Goal: Task Accomplishment & Management: Manage account settings

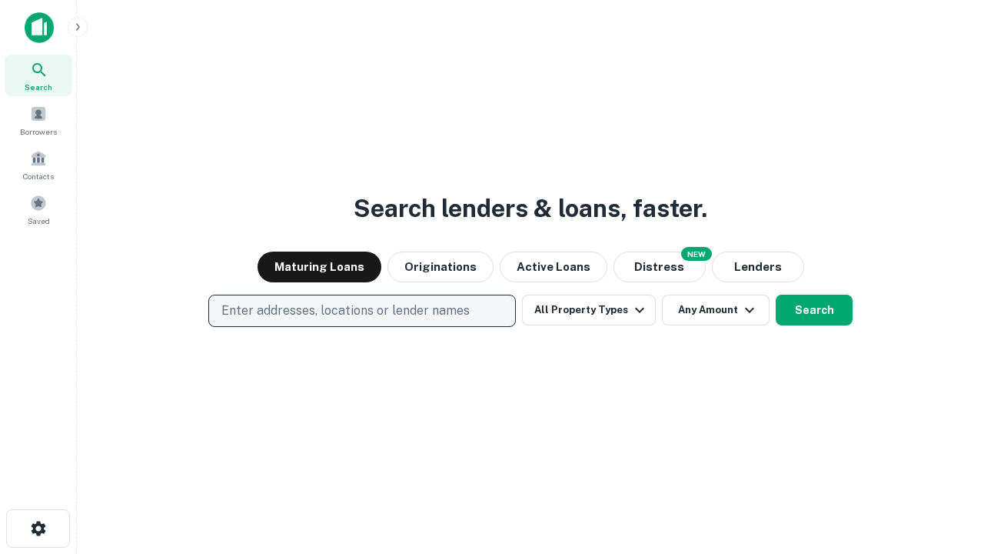
click at [361, 311] on p "Enter addresses, locations or lender names" at bounding box center [345, 310] width 248 height 18
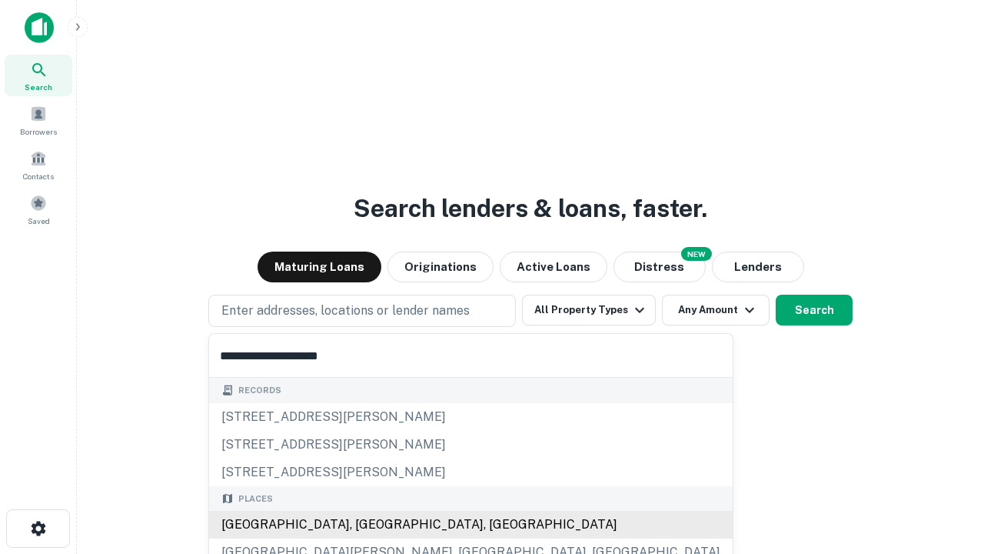
click at [368, 524] on div "[GEOGRAPHIC_DATA], [GEOGRAPHIC_DATA], [GEOGRAPHIC_DATA]" at bounding box center [471, 525] width 524 height 28
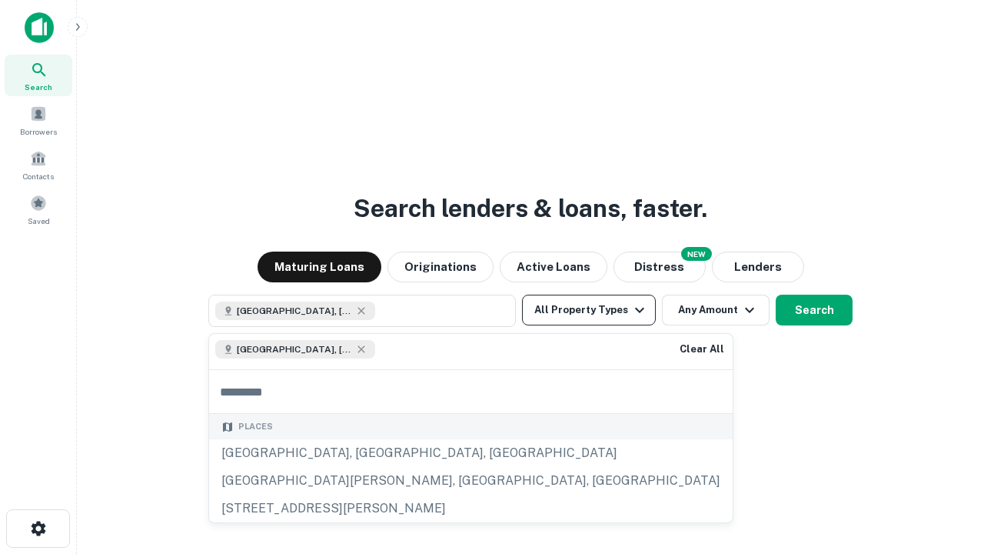
click at [589, 310] on button "All Property Types" at bounding box center [589, 310] width 134 height 31
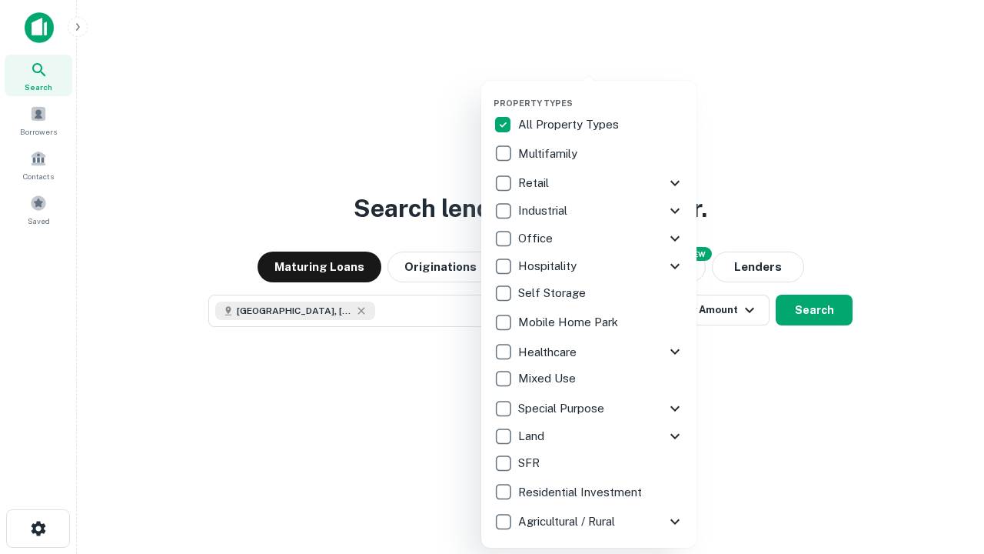
click at [601, 93] on button "button" at bounding box center [601, 93] width 215 height 1
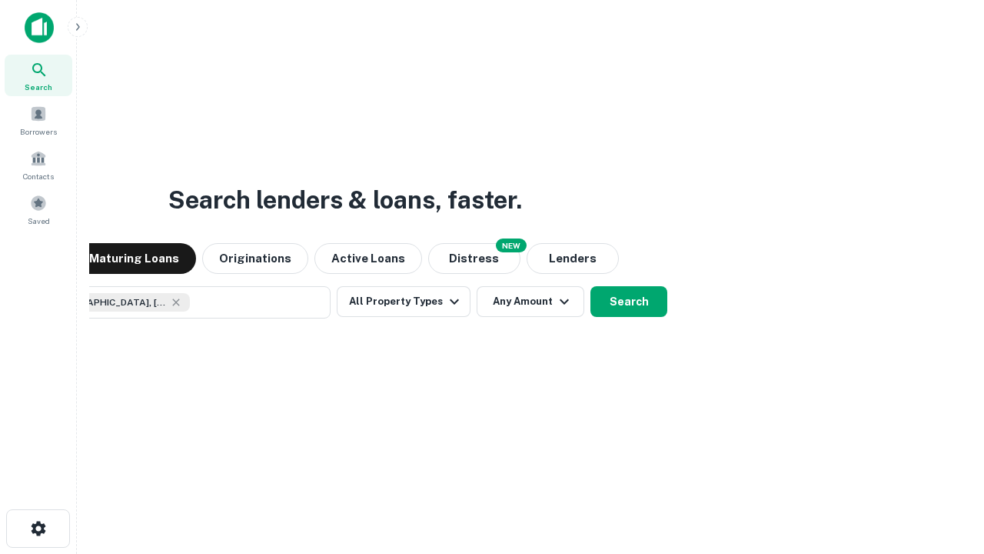
scroll to position [25, 0]
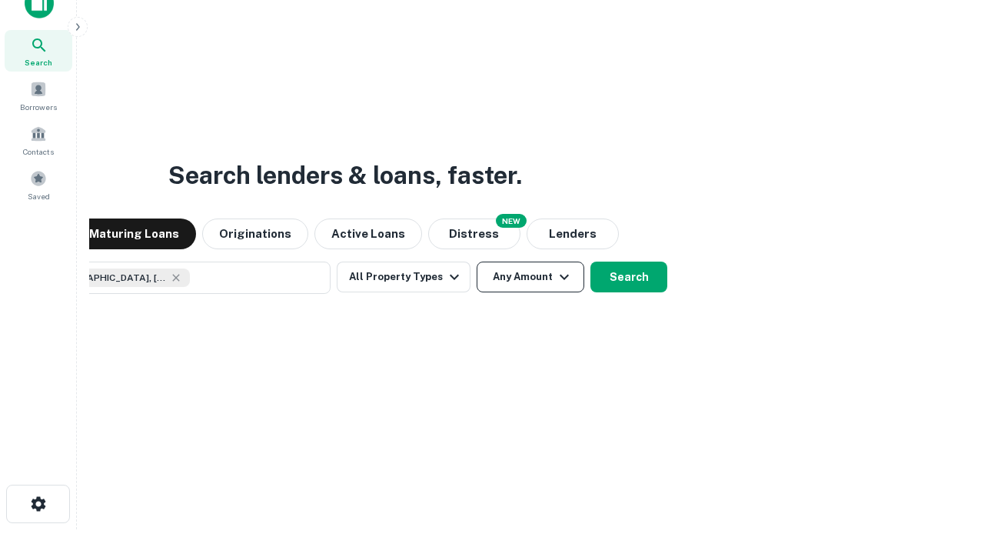
click at [477, 261] on button "Any Amount" at bounding box center [531, 276] width 108 height 31
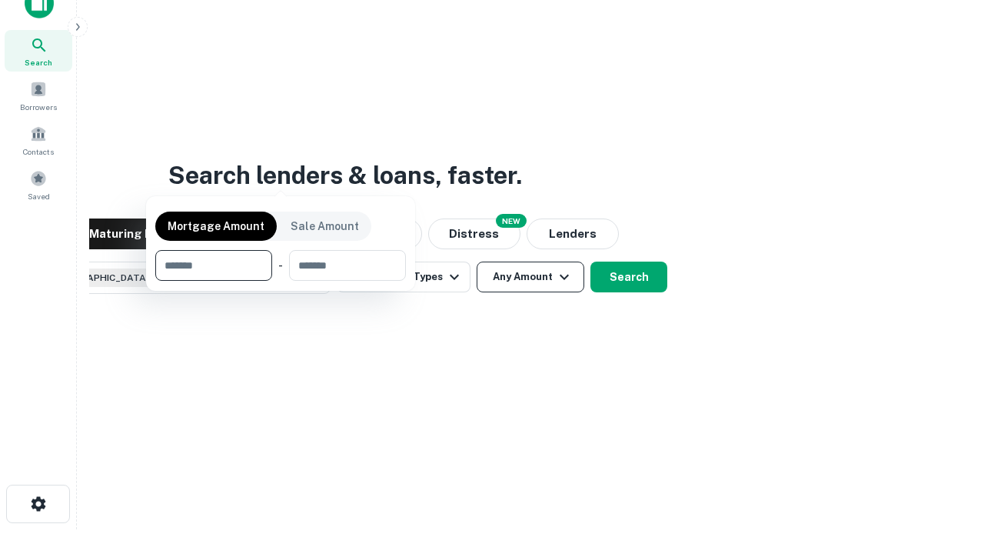
scroll to position [111, 435]
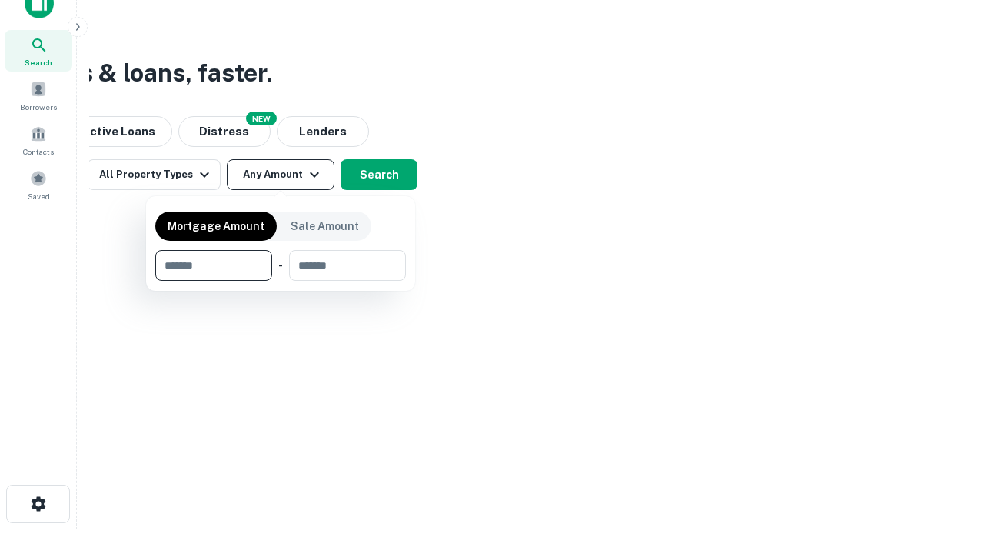
type input "*******"
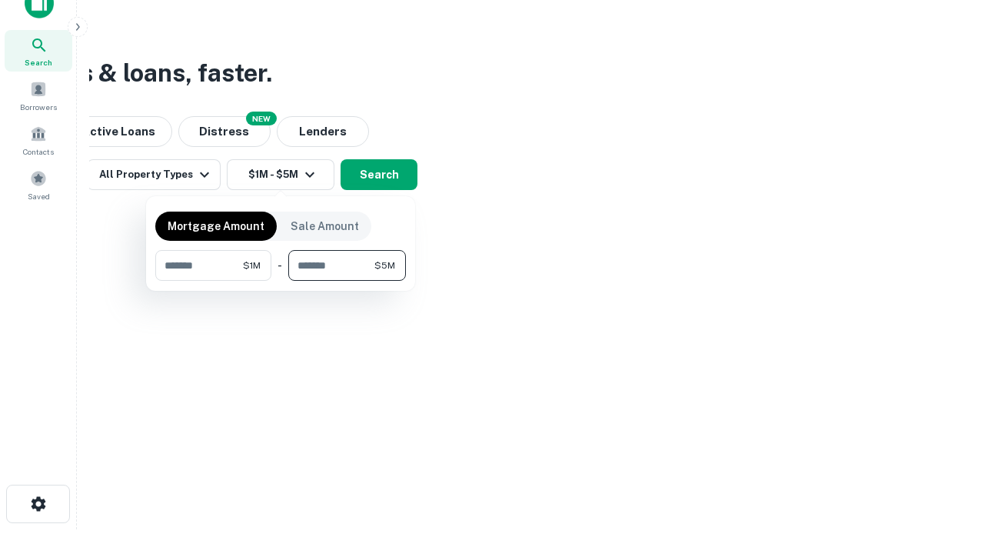
type input "*******"
click at [281, 281] on button "button" at bounding box center [280, 281] width 251 height 1
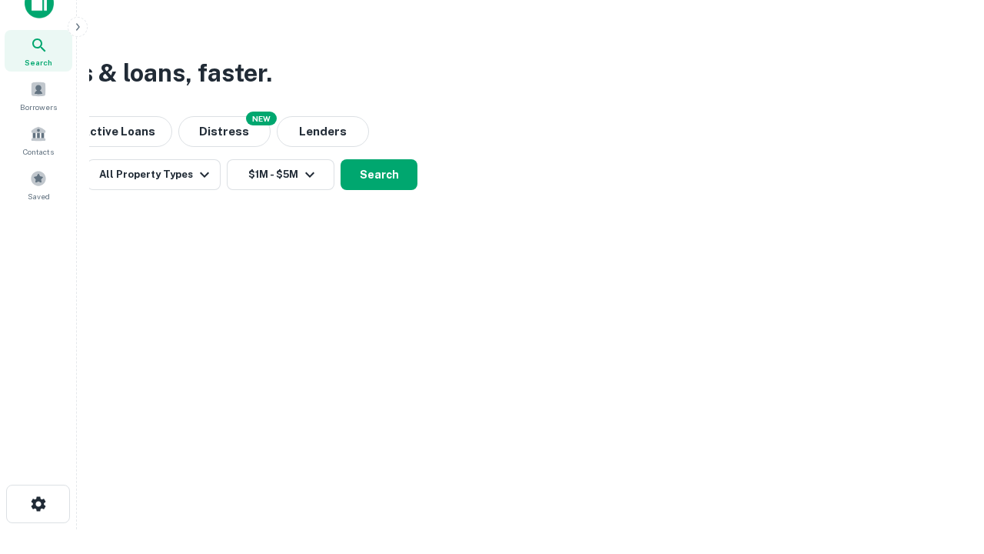
scroll to position [25, 0]
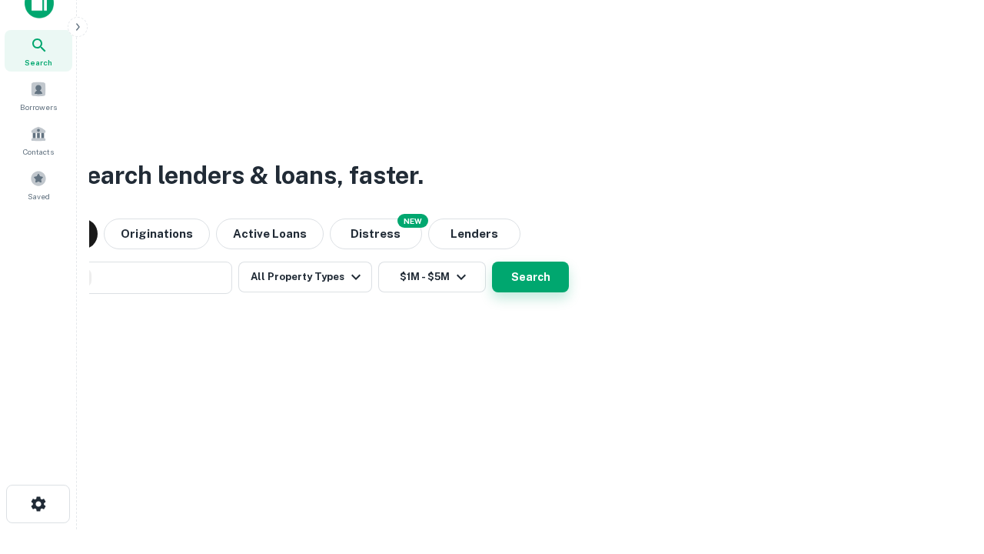
click at [492, 261] on button "Search" at bounding box center [530, 276] width 77 height 31
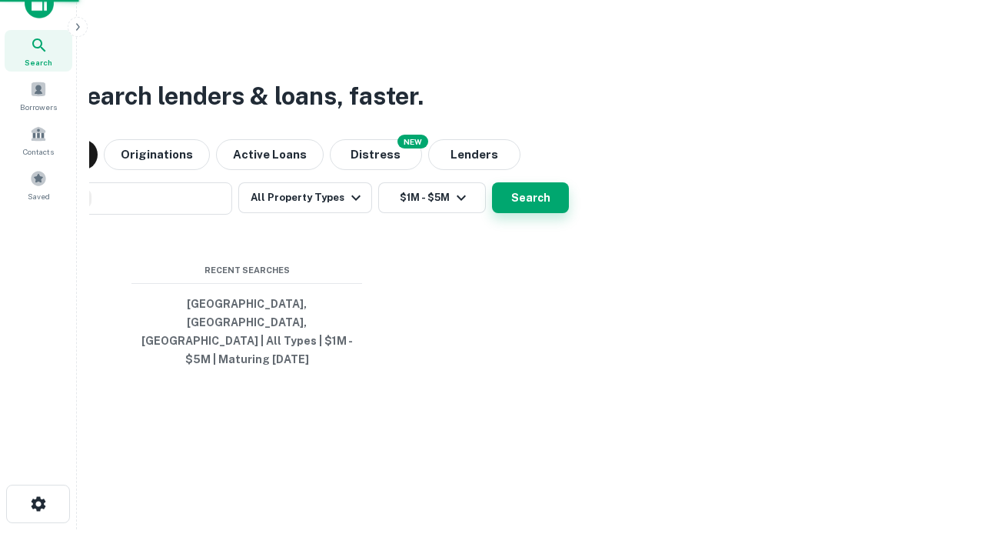
scroll to position [50, 435]
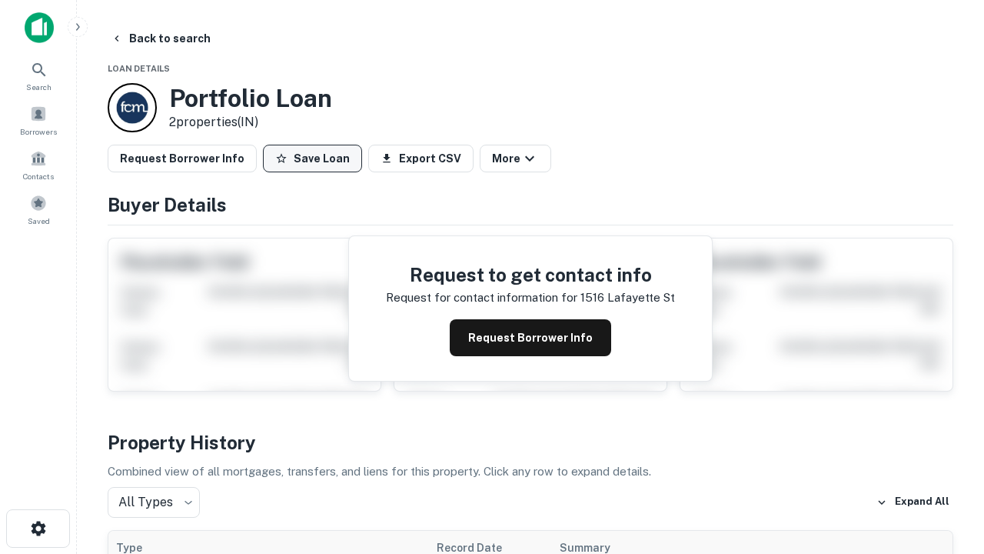
click at [312, 158] on button "Save Loan" at bounding box center [312, 159] width 99 height 28
click at [316, 158] on button "Loan Saved" at bounding box center [316, 159] width 106 height 28
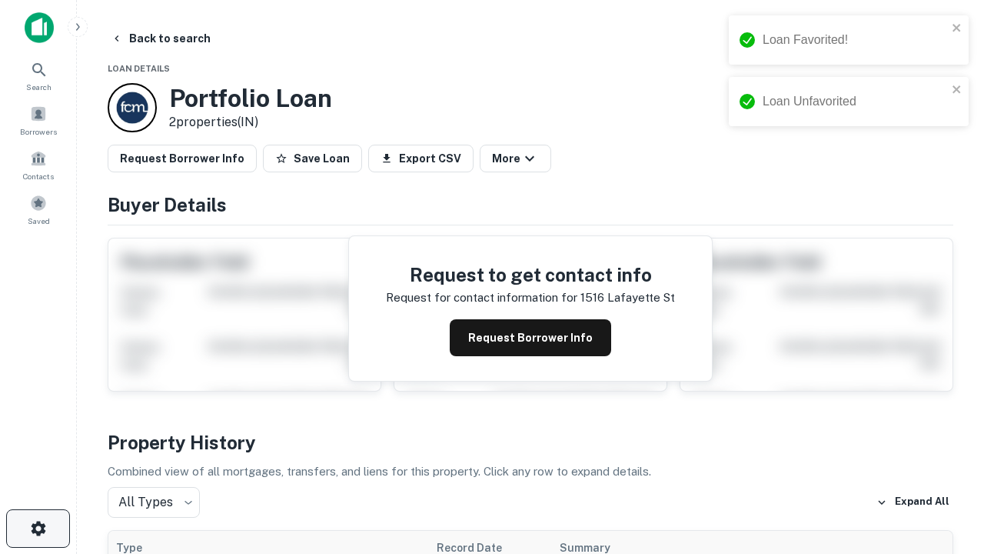
click at [38, 528] on icon "button" at bounding box center [38, 528] width 18 height 18
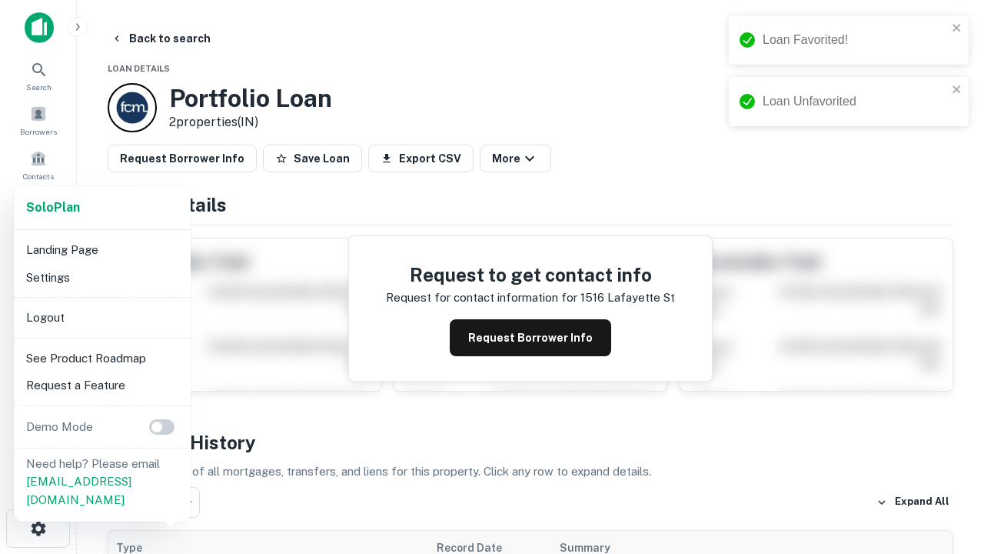
click at [102, 317] on li "Logout" at bounding box center [102, 318] width 165 height 28
